Goal: Transaction & Acquisition: Purchase product/service

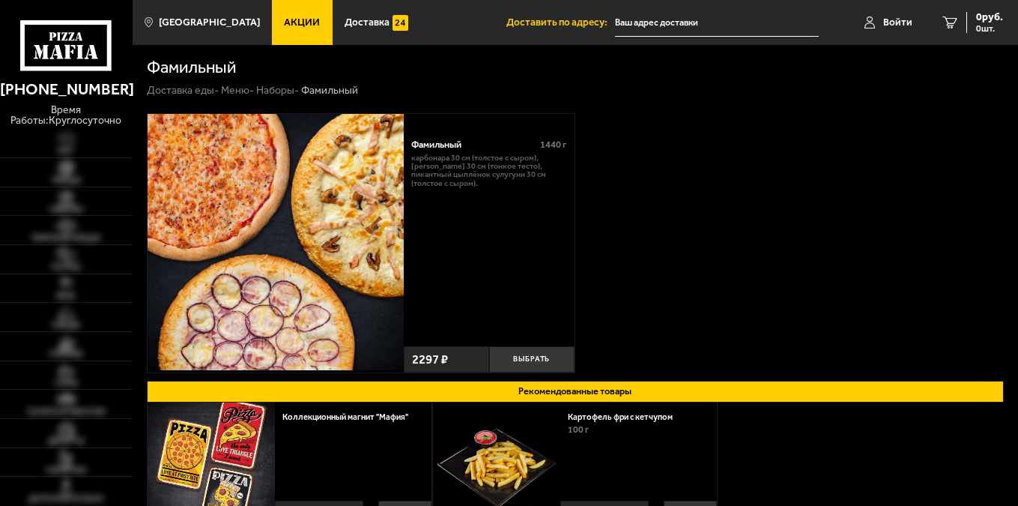
type input "[STREET_ADDRESS]"
click at [79, 204] on link "Наборы" at bounding box center [66, 201] width 133 height 28
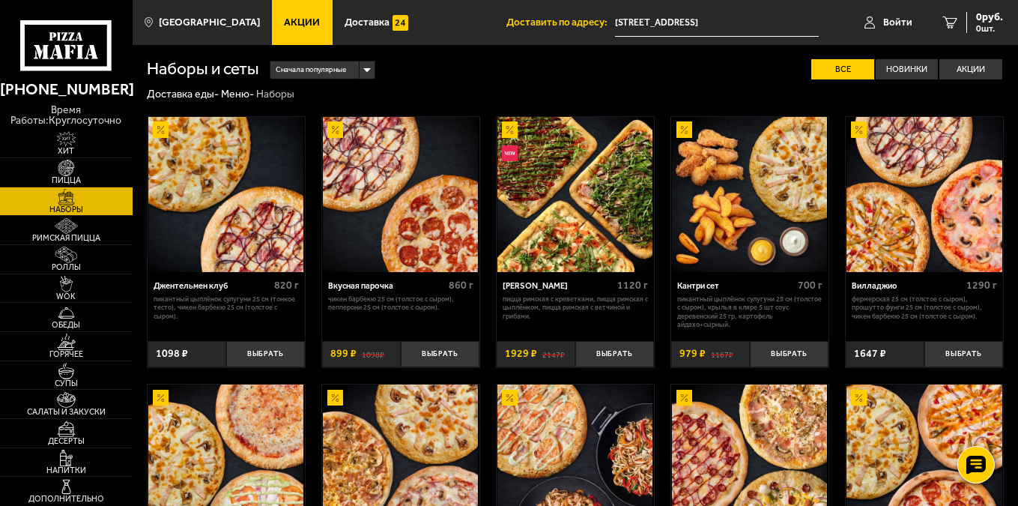
click at [295, 25] on span "Акции" at bounding box center [302, 22] width 36 height 10
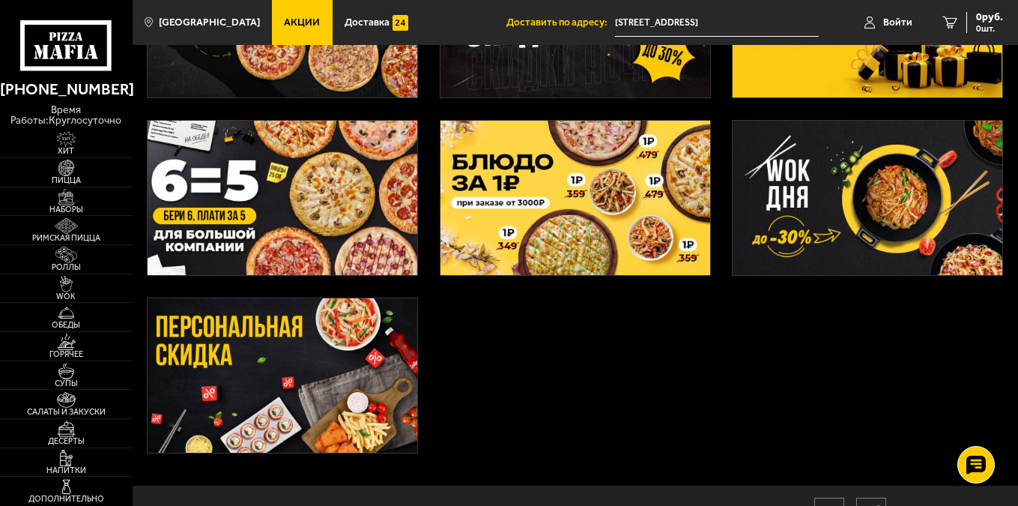
scroll to position [375, 0]
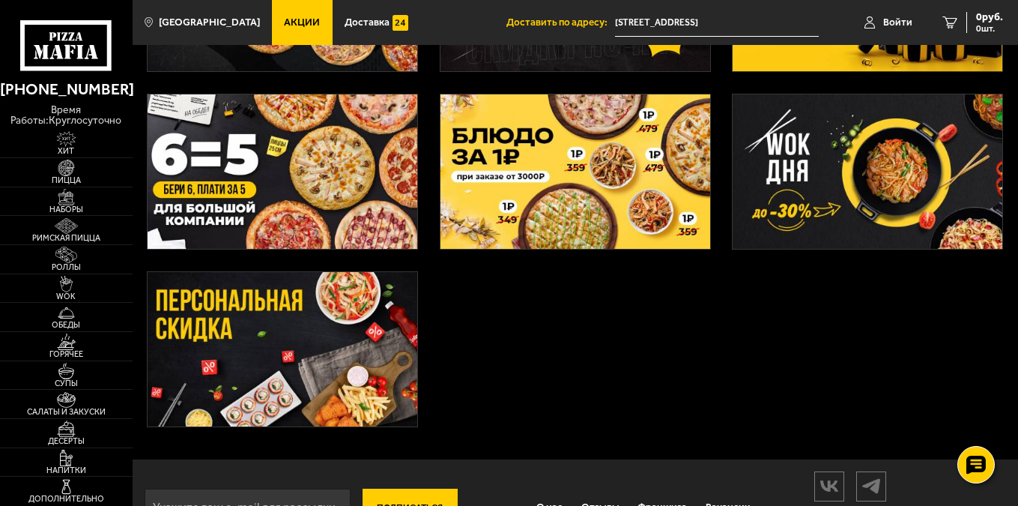
click at [872, 163] on img at bounding box center [868, 171] width 270 height 155
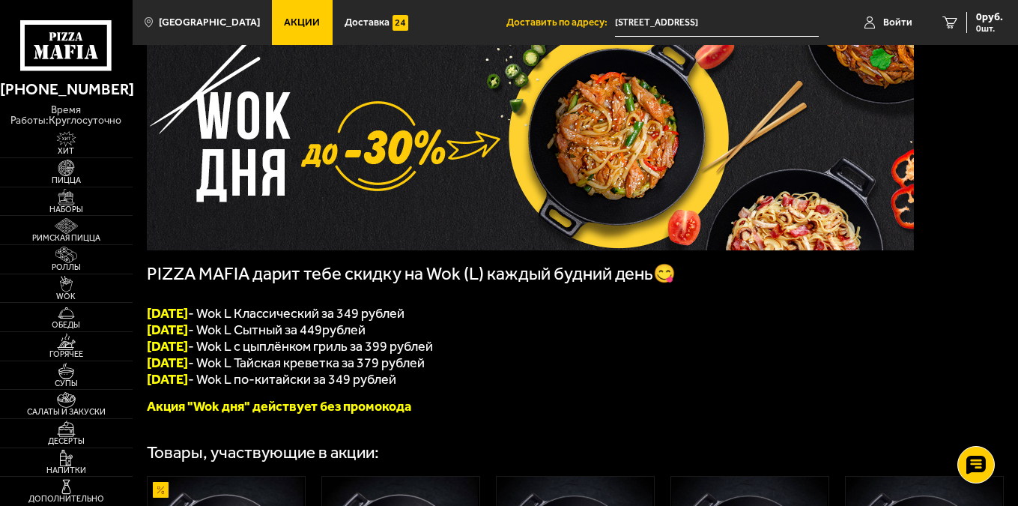
scroll to position [75, 0]
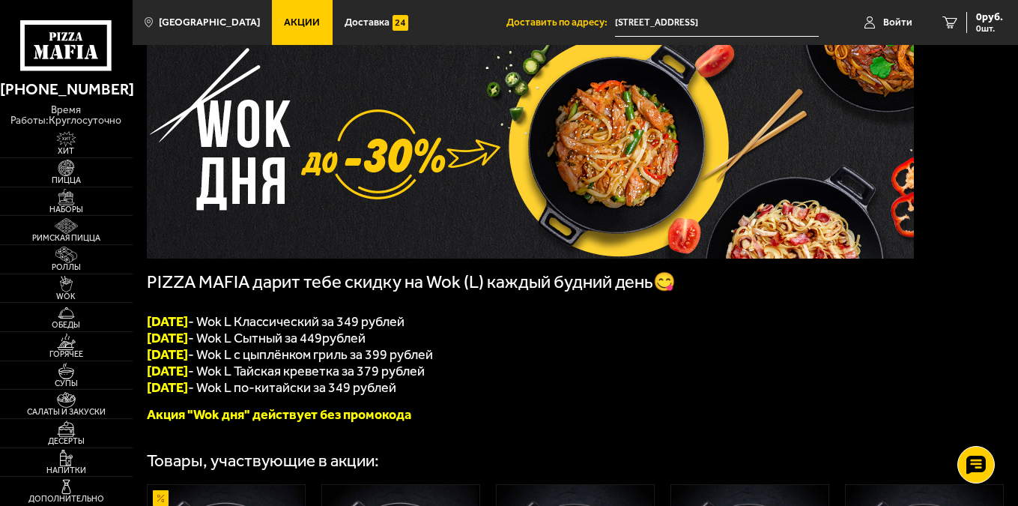
click at [285, 30] on link "Акции" at bounding box center [302, 22] width 61 height 45
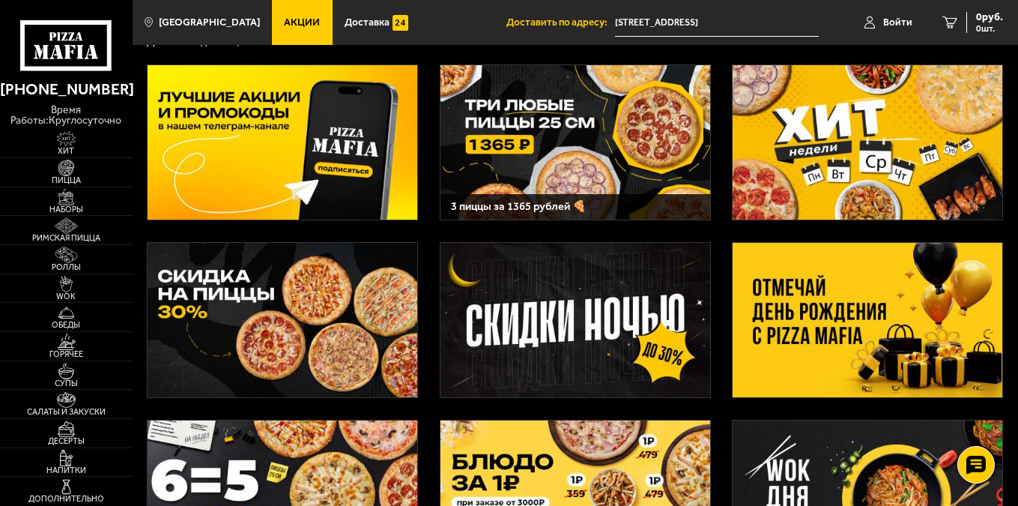
scroll to position [75, 0]
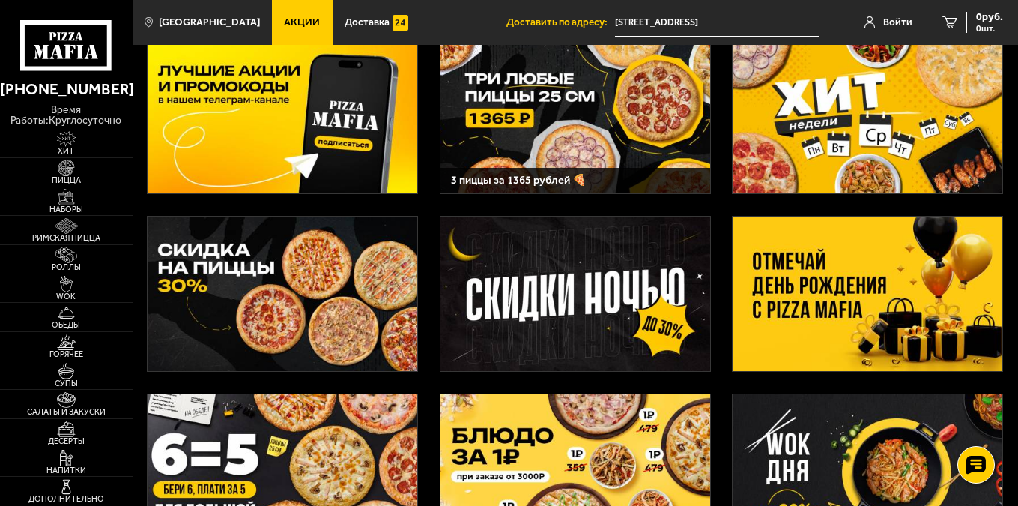
click at [589, 289] on img at bounding box center [576, 294] width 270 height 155
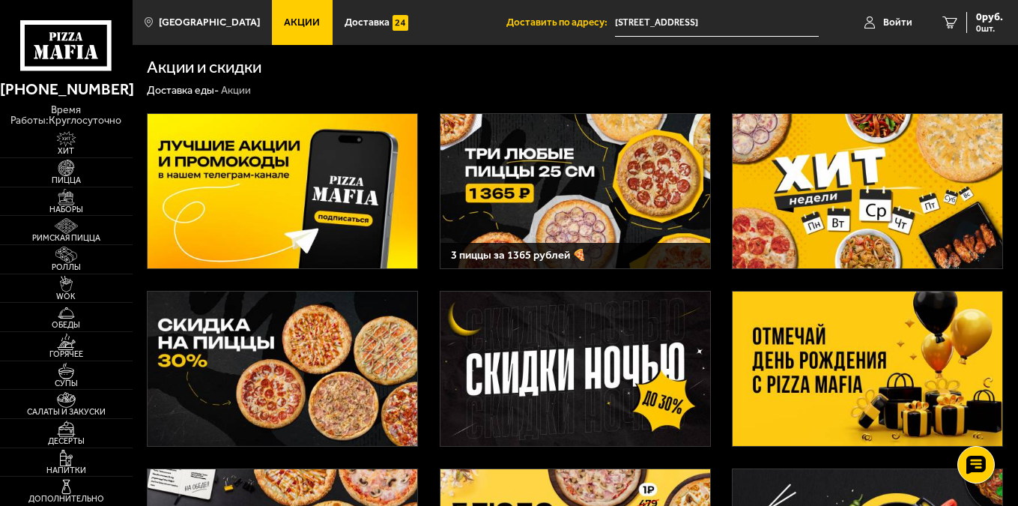
scroll to position [75, 0]
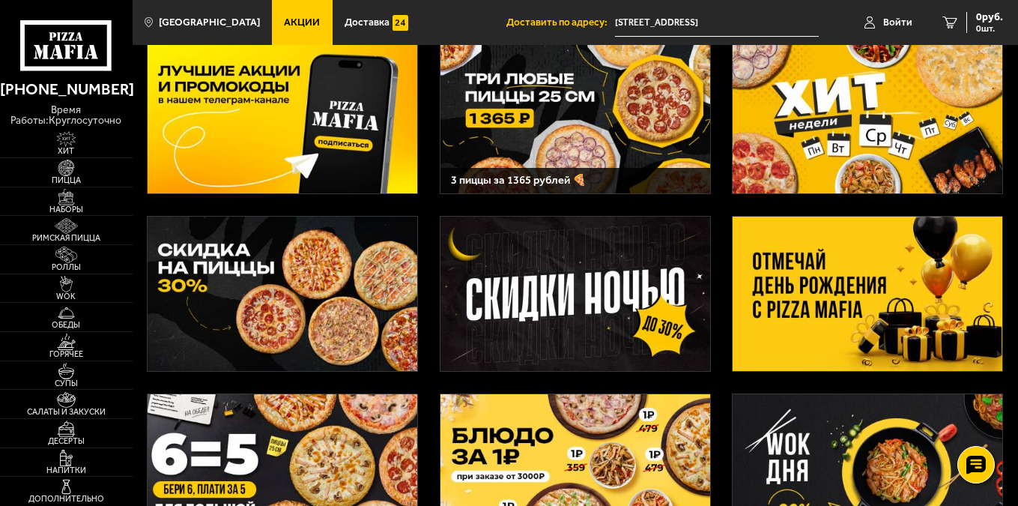
click at [353, 309] on img at bounding box center [283, 294] width 270 height 155
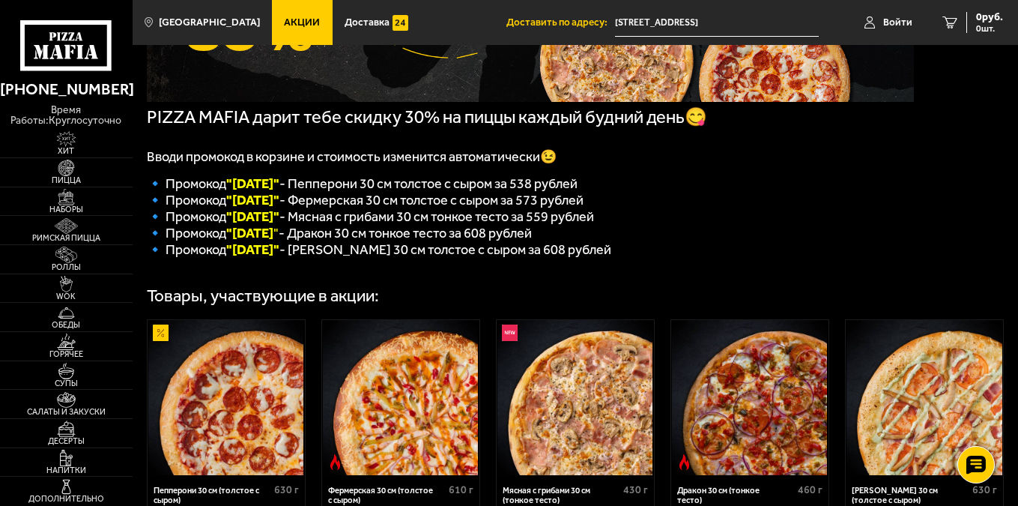
scroll to position [225, 0]
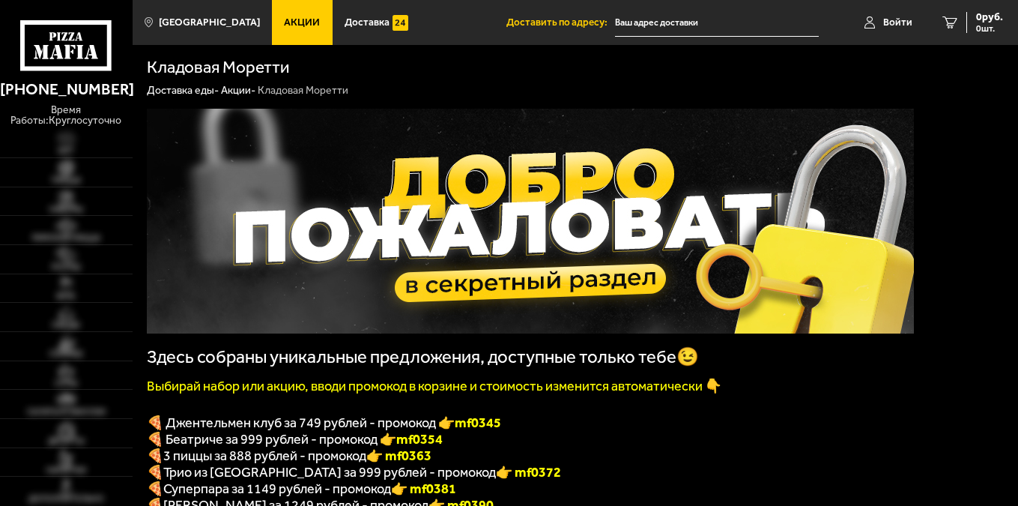
type input "[STREET_ADDRESS]"
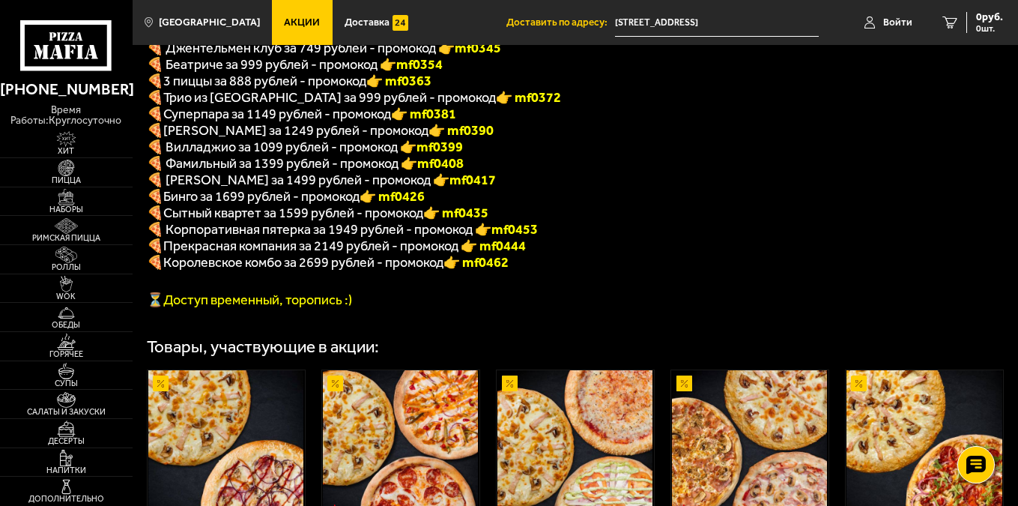
scroll to position [300, 0]
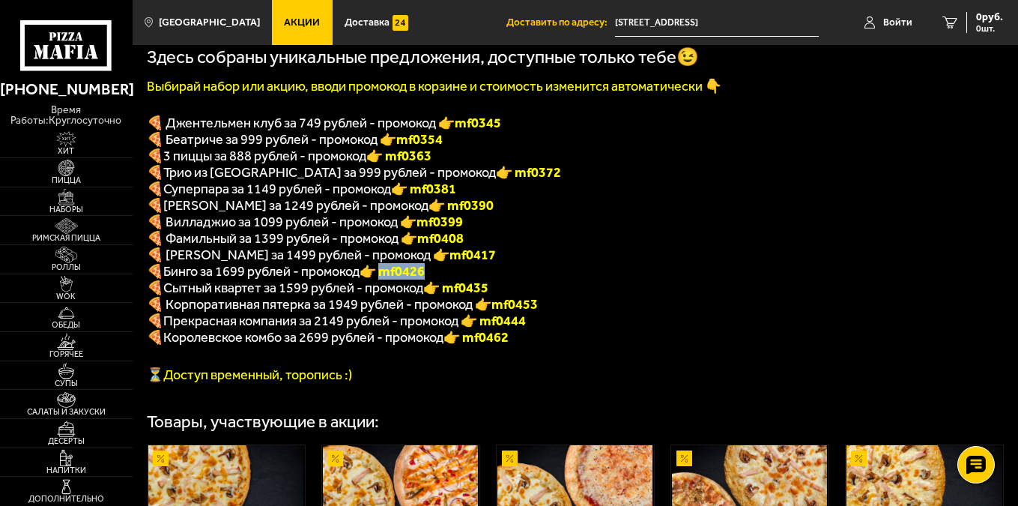
drag, startPoint x: 392, startPoint y: 283, endPoint x: 435, endPoint y: 282, distance: 42.7
click at [425, 279] on b "👉 mf0426" at bounding box center [392, 271] width 65 height 16
copy b "f0426"
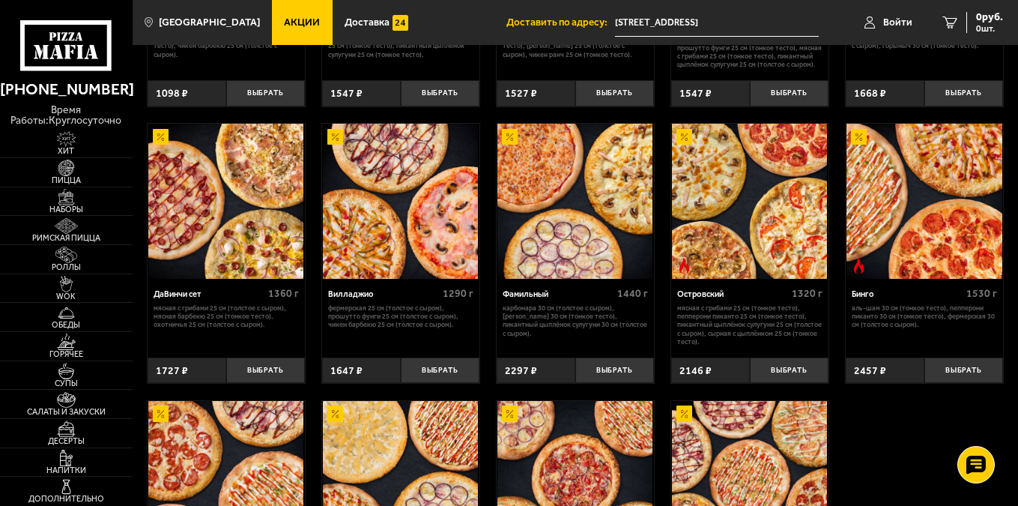
scroll to position [974, 0]
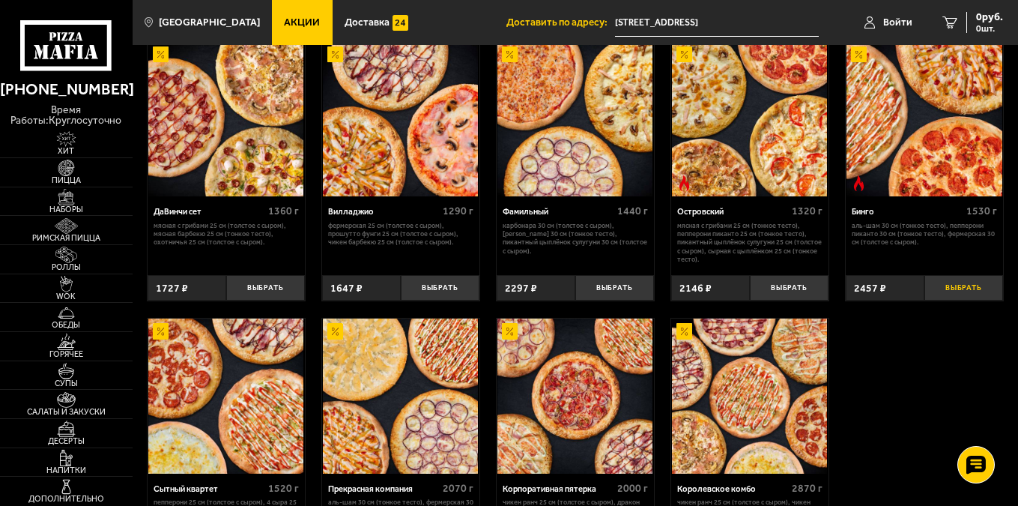
click at [958, 301] on button "Выбрать" at bounding box center [964, 288] width 79 height 26
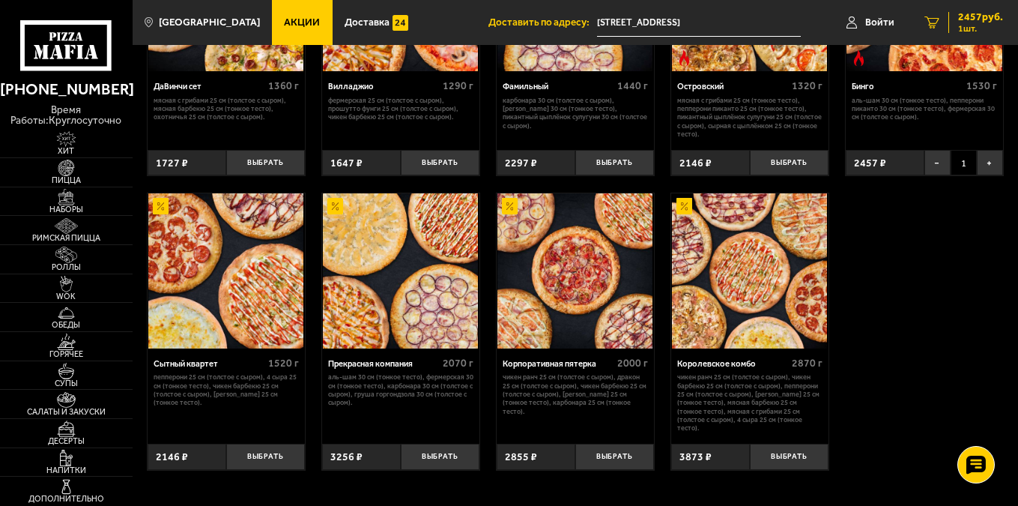
scroll to position [899, 0]
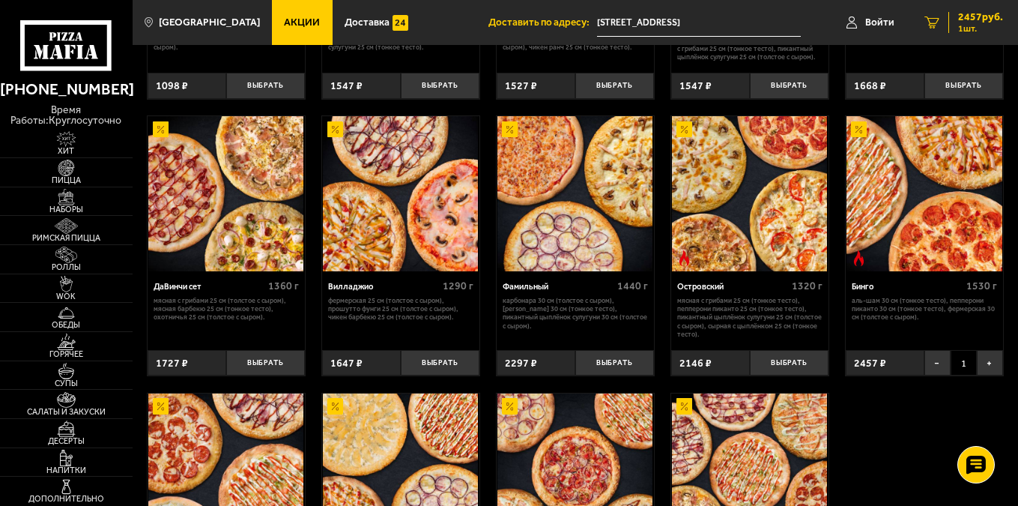
click at [956, 16] on div "2457 руб. 1 шт." at bounding box center [976, 22] width 55 height 21
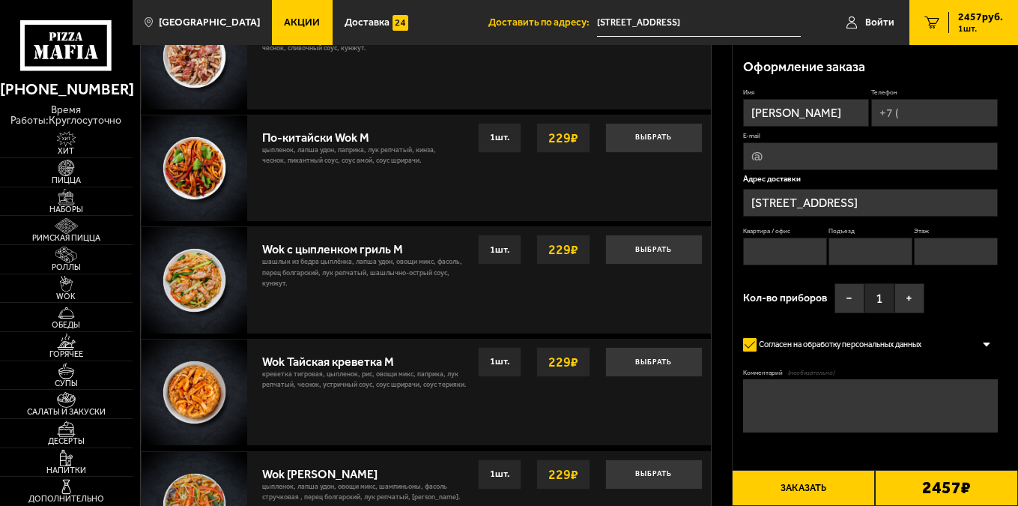
scroll to position [824, 0]
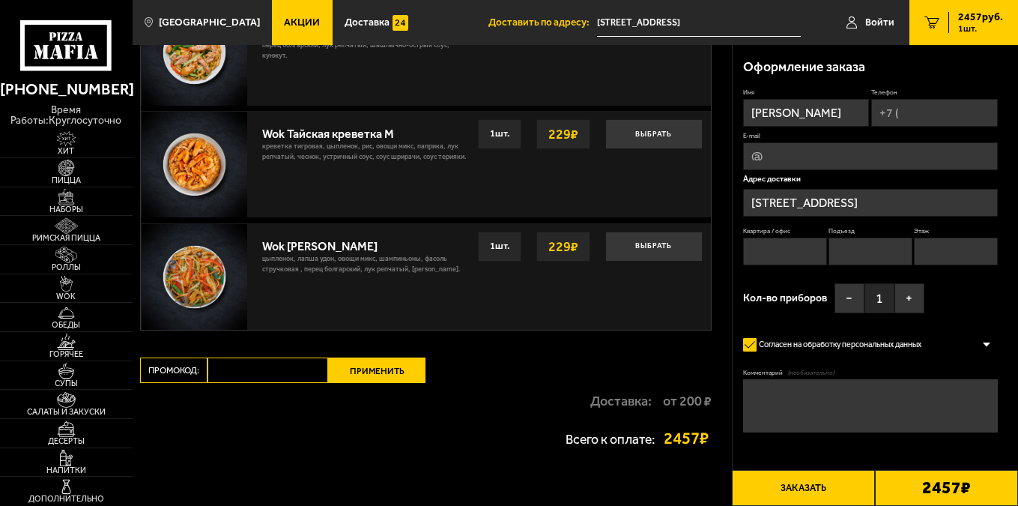
click at [263, 375] on input "Промокод:" at bounding box center [268, 369] width 121 height 25
paste input "mf0426"
type input "mf0426"
click at [388, 378] on button "Применить" at bounding box center [376, 369] width 97 height 25
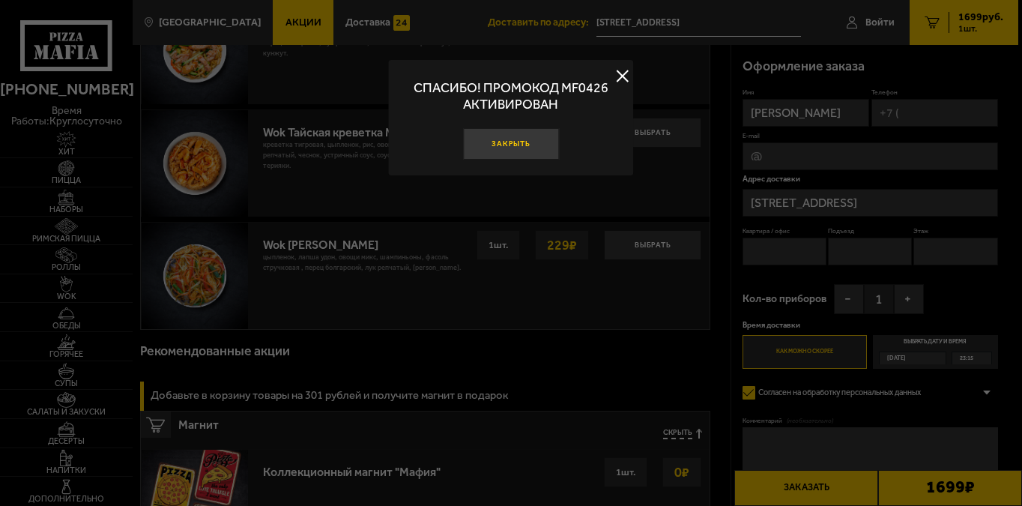
click at [515, 143] on button "Закрыть" at bounding box center [511, 144] width 96 height 32
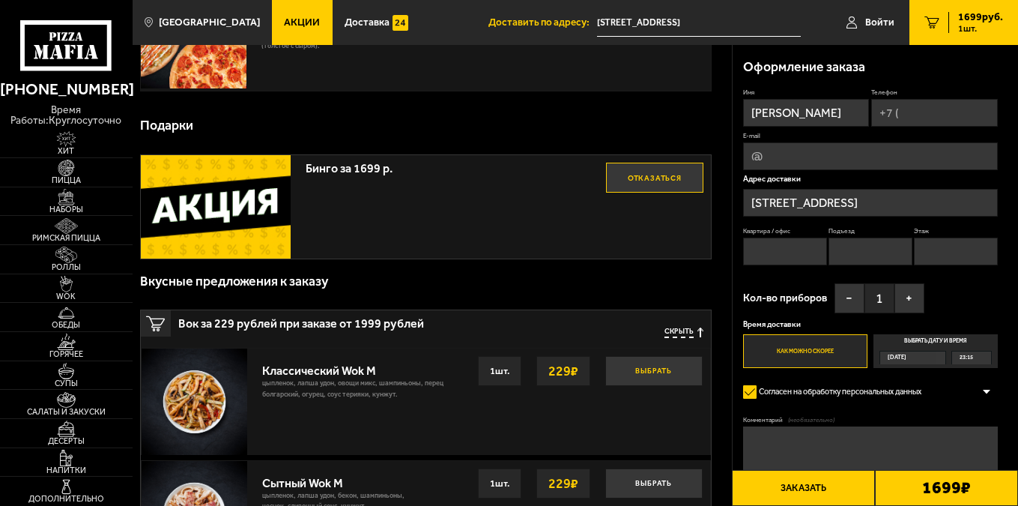
scroll to position [150, 0]
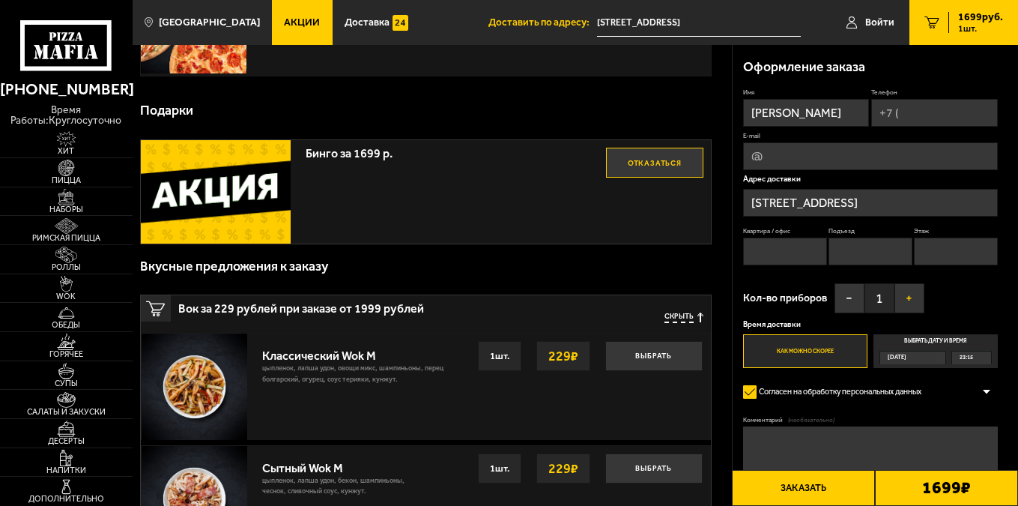
click at [907, 294] on button "+" at bounding box center [910, 298] width 30 height 30
click at [906, 300] on button "+" at bounding box center [910, 298] width 30 height 30
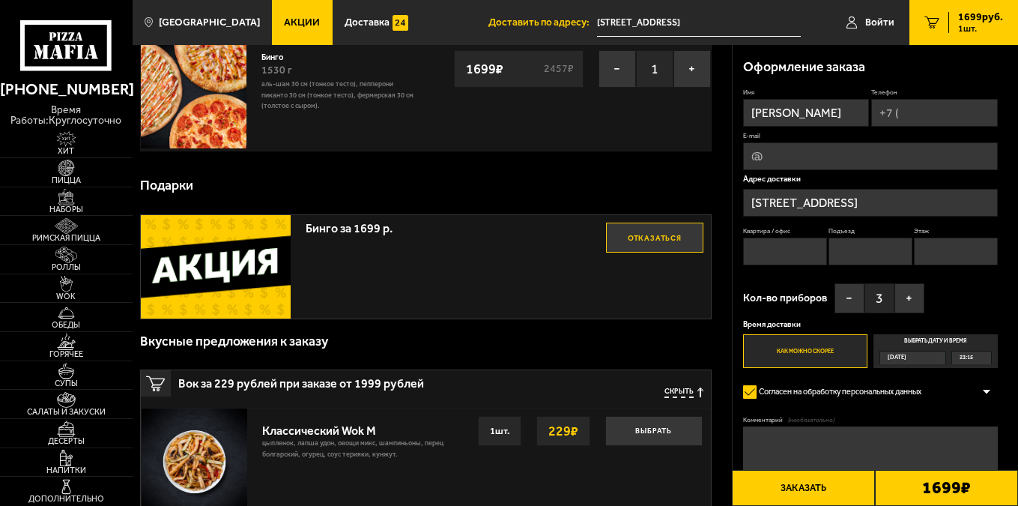
click at [917, 118] on input "Телефон" at bounding box center [934, 113] width 126 height 28
type input "+7 (999) 521-60-30"
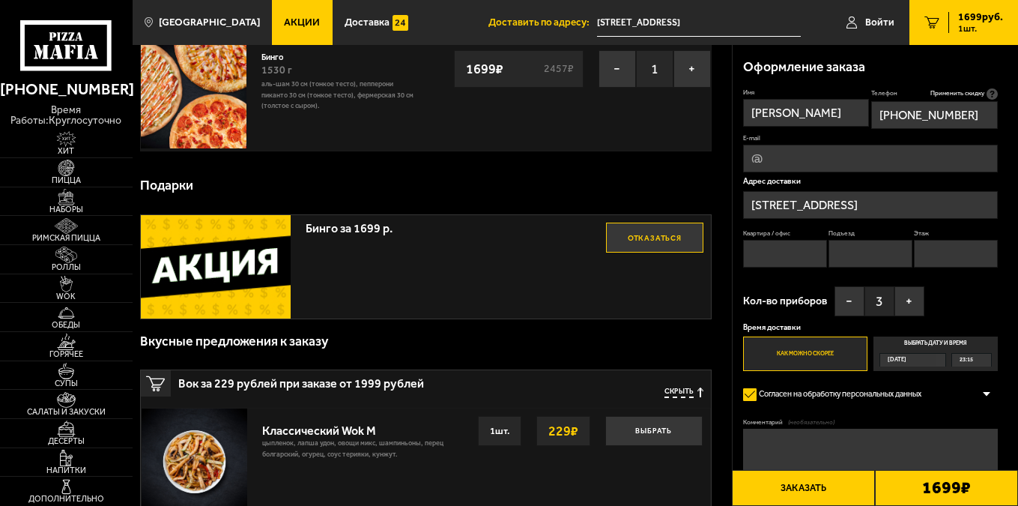
click at [801, 172] on input "E-mail" at bounding box center [870, 159] width 255 height 28
click at [803, 250] on input "Квартира / офис" at bounding box center [785, 254] width 84 height 28
type input "100"
click at [880, 265] on input "Подъезд" at bounding box center [871, 254] width 84 height 28
type input "1"
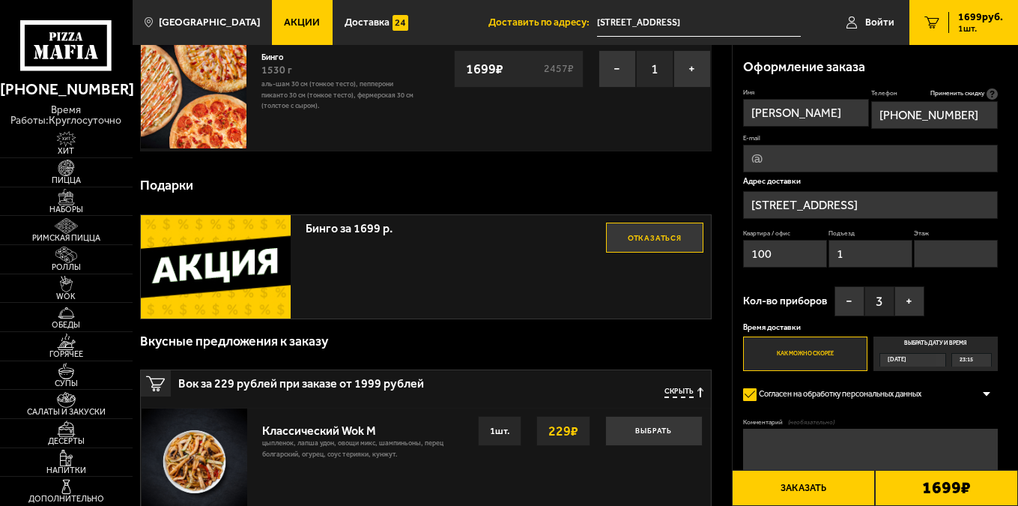
click at [939, 250] on input "Этаж" at bounding box center [956, 254] width 84 height 28
type input "12"
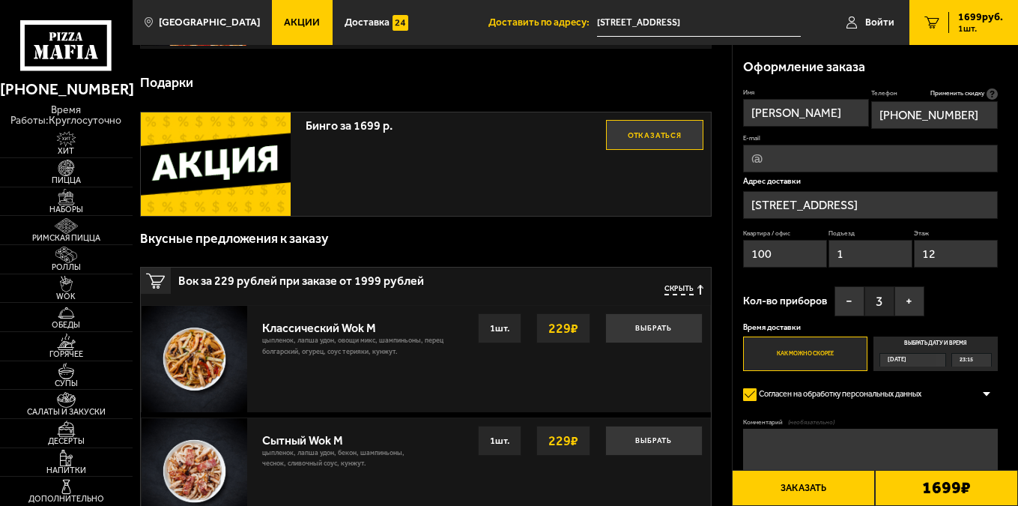
scroll to position [0, 0]
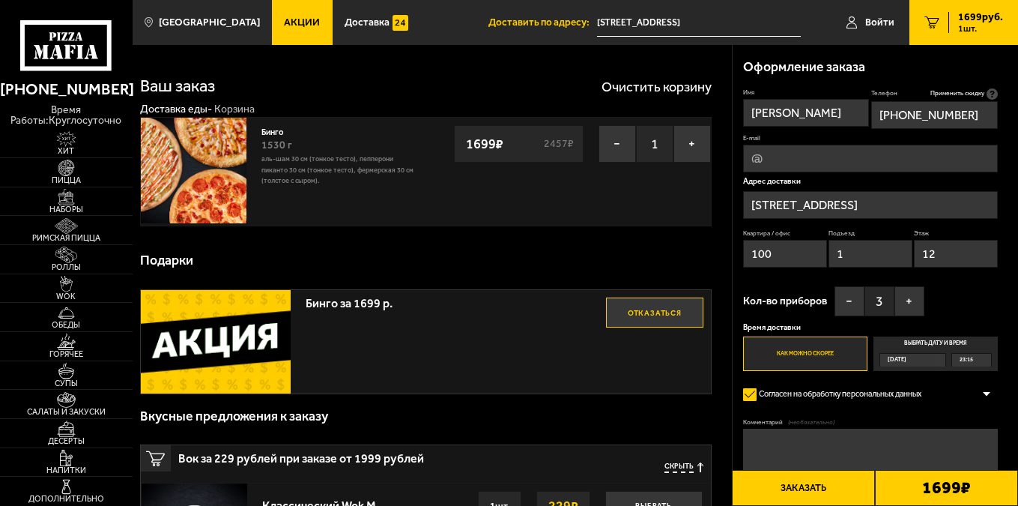
click at [824, 487] on button "Заказать" at bounding box center [803, 488] width 143 height 36
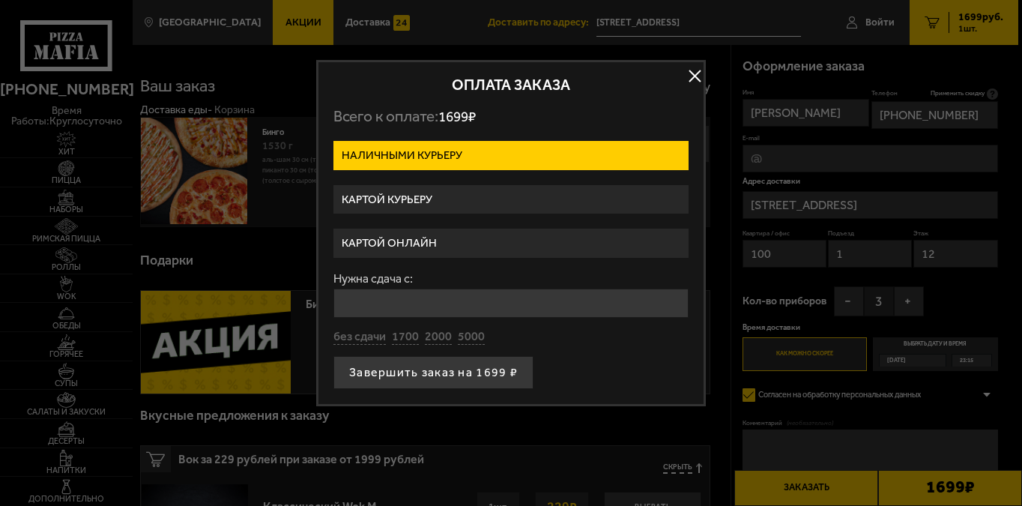
click at [452, 191] on label "Картой курьеру" at bounding box center [510, 199] width 355 height 29
click at [0, 0] on input "Картой курьеру" at bounding box center [0, 0] width 0 height 0
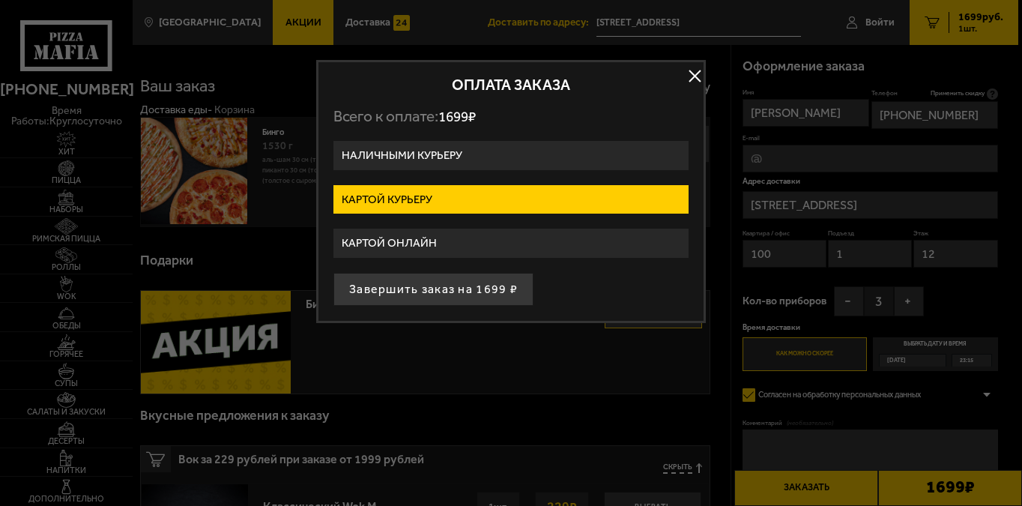
click at [453, 285] on button "Завершить заказ на 1699 ₽" at bounding box center [433, 289] width 200 height 33
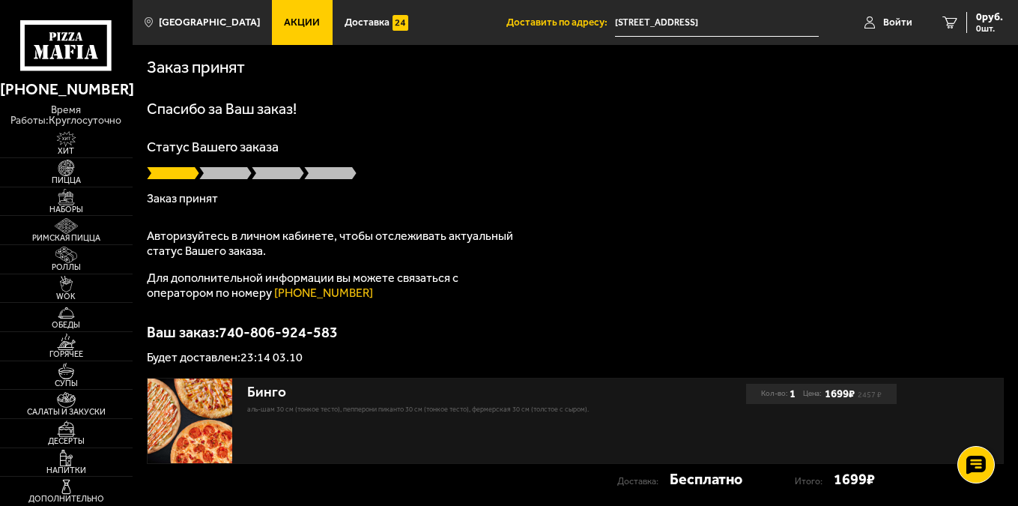
click at [492, 306] on div "Спасибо за Ваш заказ! Статус Вашего заказа Заказ принят Авторизуйтесь в личном …" at bounding box center [575, 232] width 857 height 262
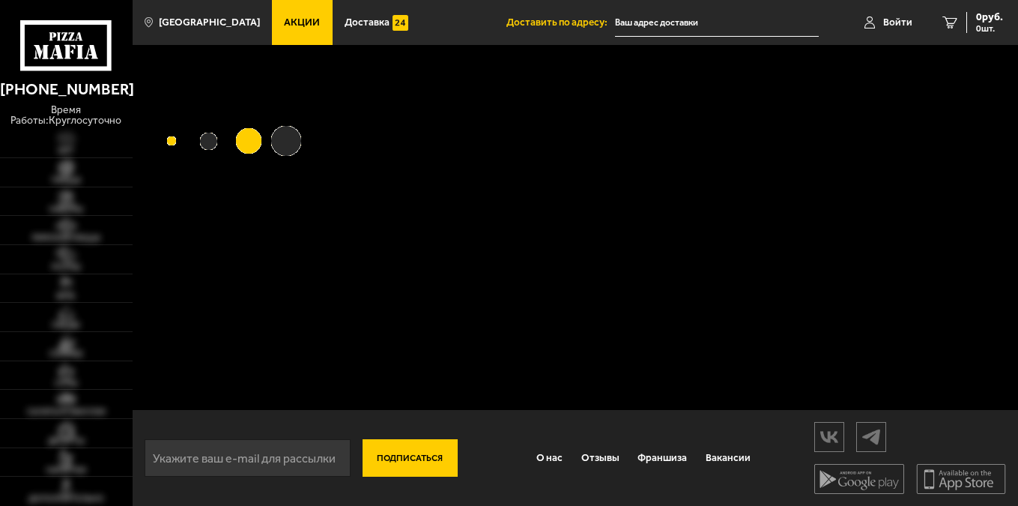
type input "[STREET_ADDRESS]"
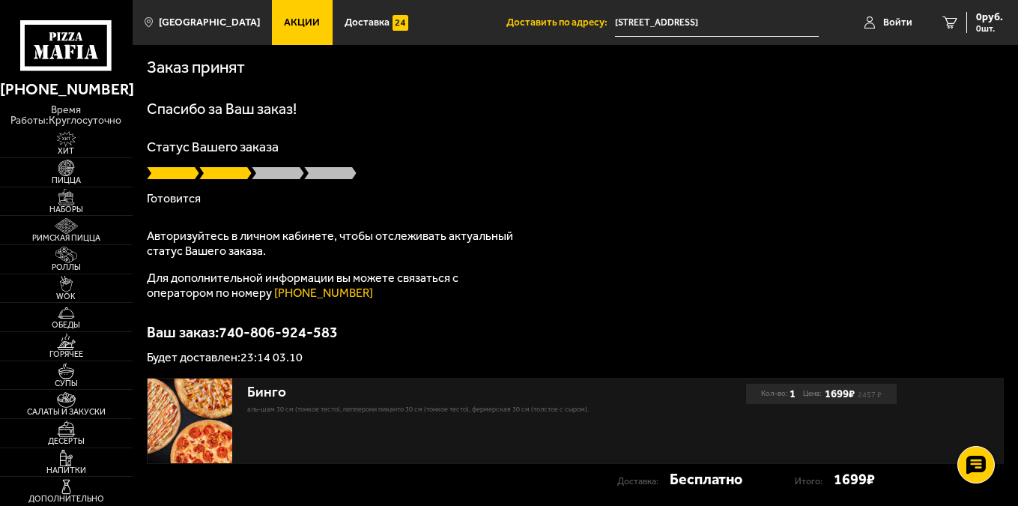
click at [595, 148] on p "Статус Вашего заказа" at bounding box center [575, 146] width 857 height 13
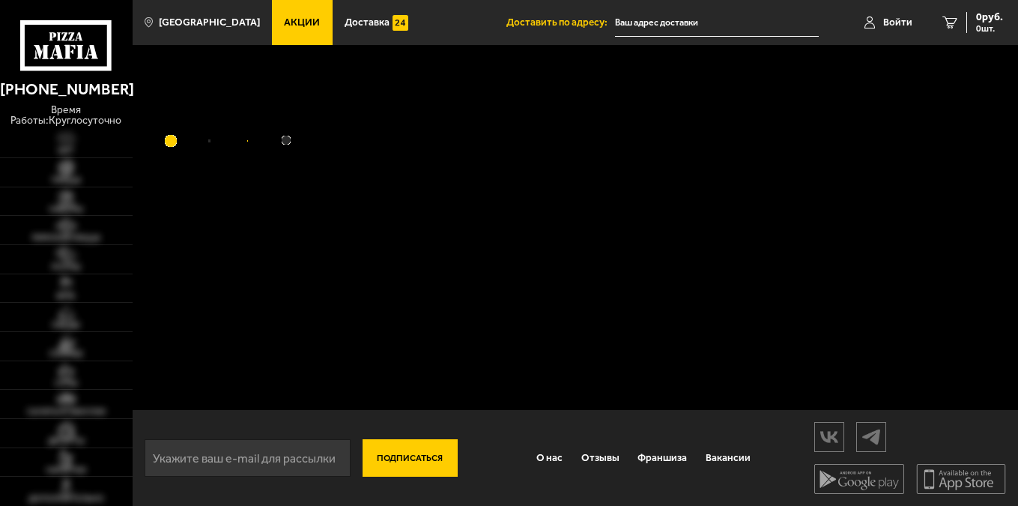
type input "[STREET_ADDRESS]"
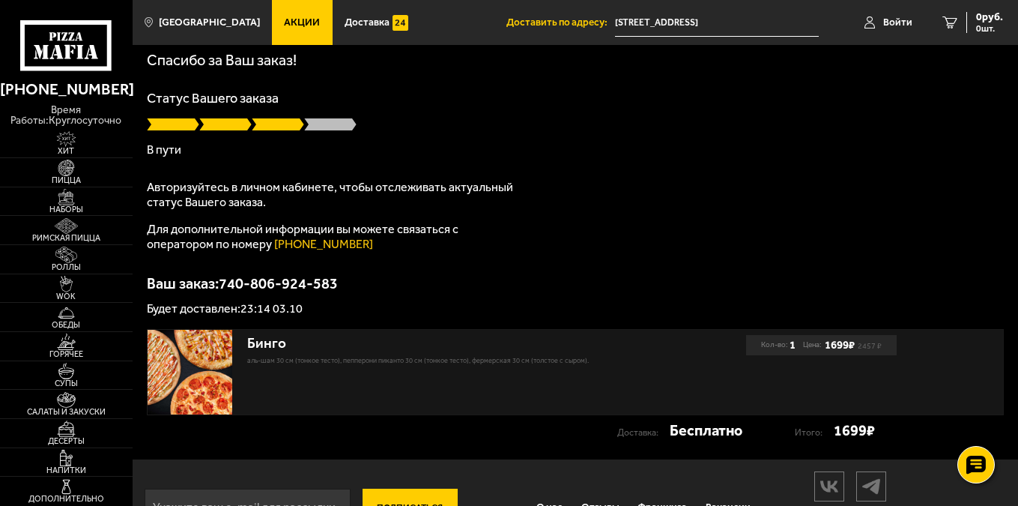
scroll to position [100, 0]
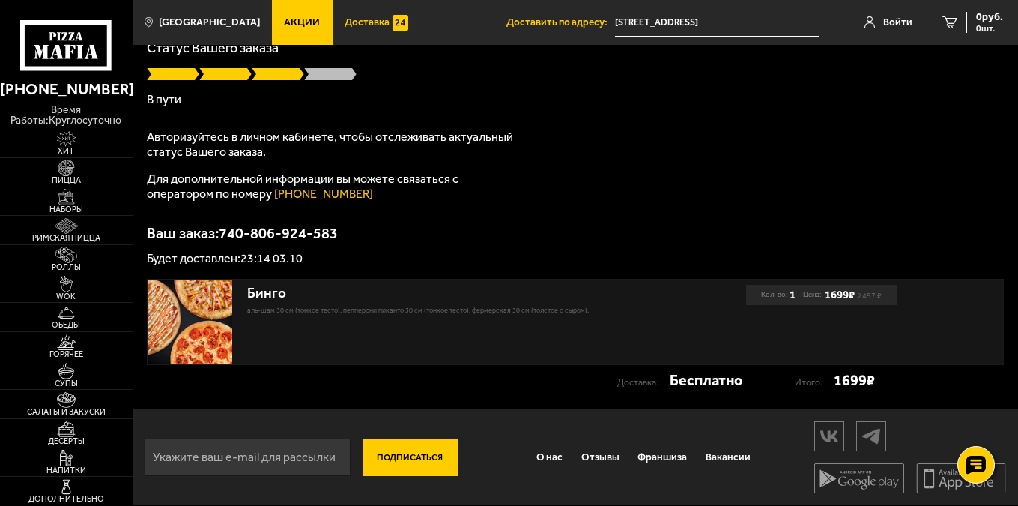
click at [358, 15] on link "Доставка" at bounding box center [377, 22] width 88 height 45
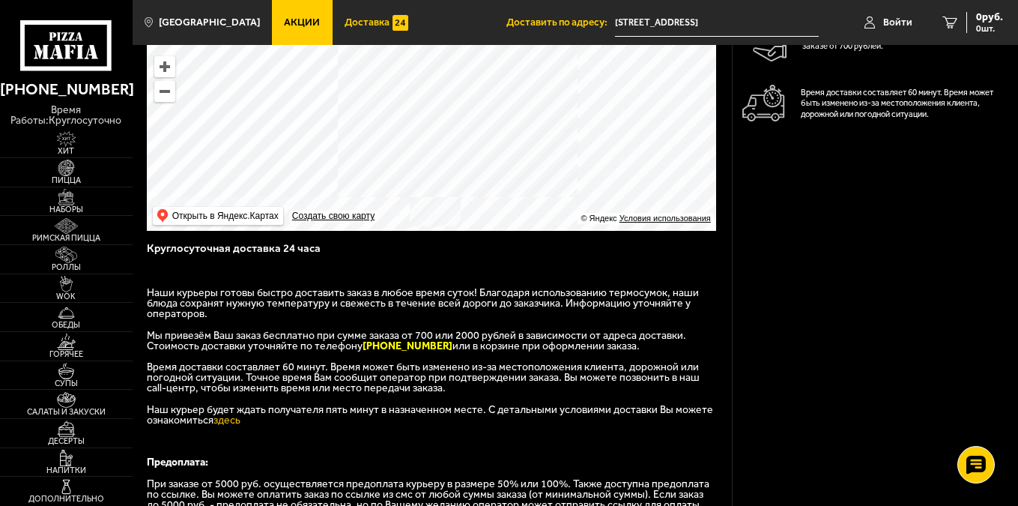
scroll to position [225, 0]
